Goal: Information Seeking & Learning: Learn about a topic

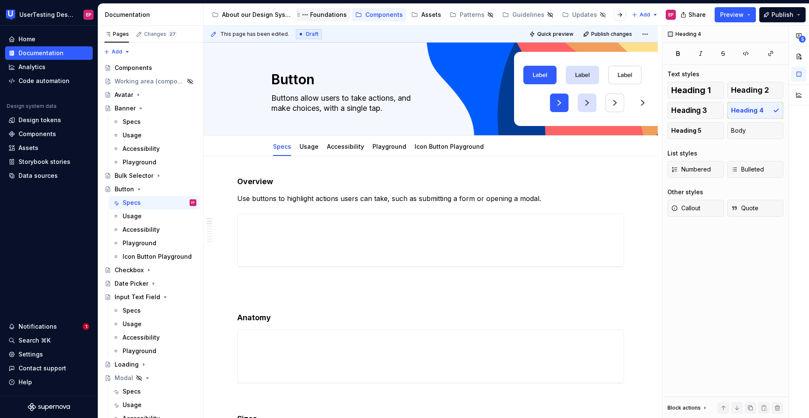
click at [332, 11] on div "Foundations" at bounding box center [328, 15] width 37 height 8
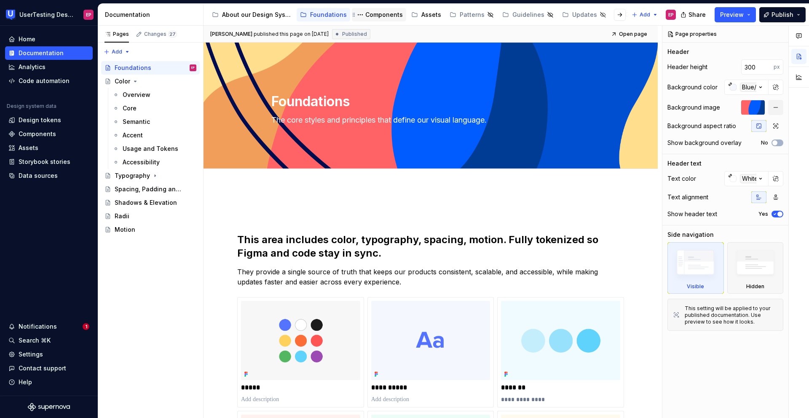
click at [365, 17] on div "Components" at bounding box center [383, 15] width 37 height 8
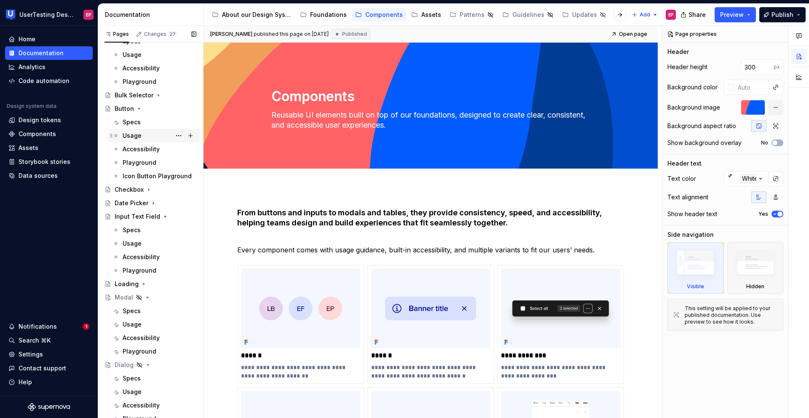
scroll to position [81, 0]
click at [125, 294] on div "Modal" at bounding box center [124, 297] width 19 height 8
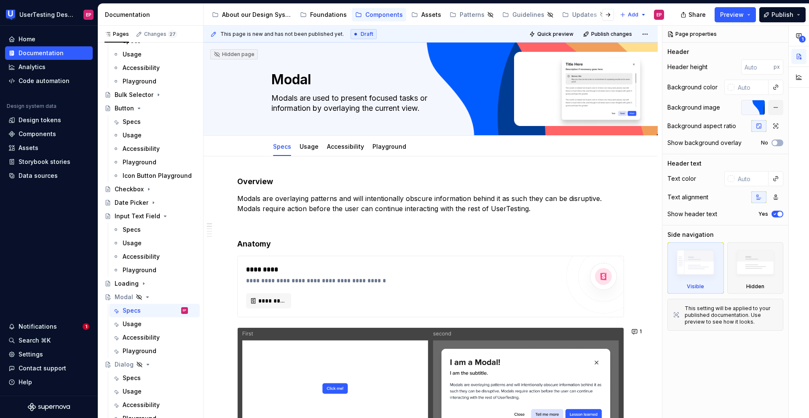
type textarea "*"
